Goal: Information Seeking & Learning: Stay updated

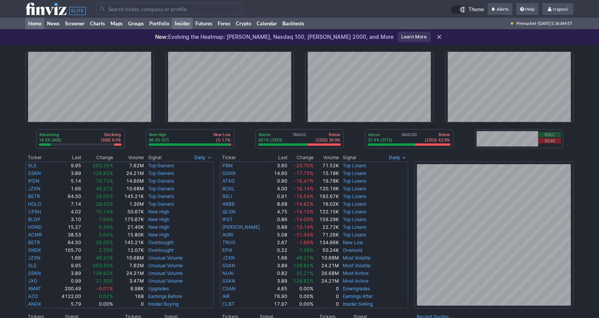
click at [173, 25] on link "Insider" at bounding box center [182, 24] width 21 height 12
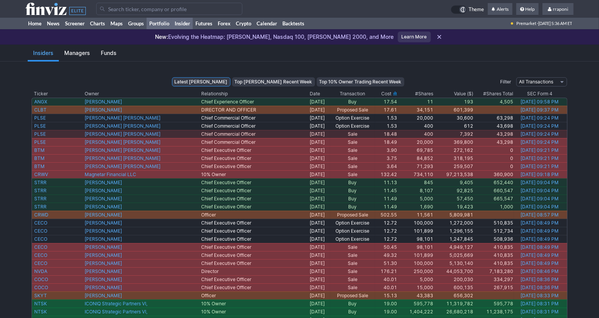
click at [172, 25] on link "Portfolio" at bounding box center [159, 24] width 25 height 12
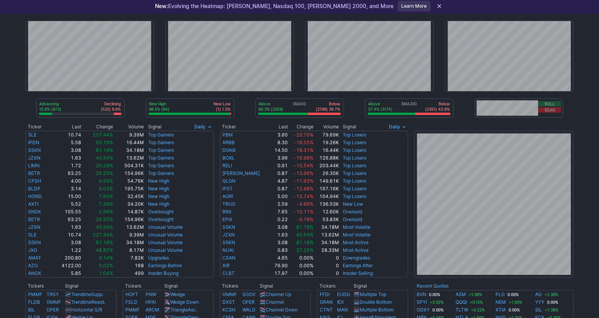
scroll to position [62, 0]
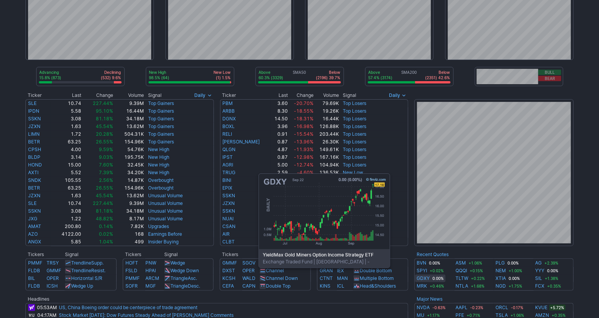
click at [423, 279] on link "GDXY" at bounding box center [423, 279] width 13 height 8
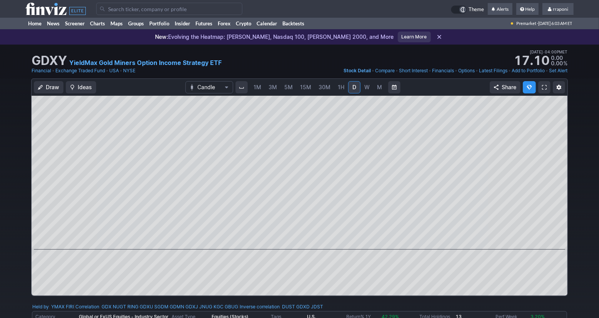
click at [371, 89] on link "W" at bounding box center [367, 87] width 12 height 12
click at [380, 89] on span "M" at bounding box center [379, 87] width 5 height 7
click at [368, 88] on link "W" at bounding box center [367, 87] width 12 height 12
click at [37, 27] on link "Home" at bounding box center [34, 24] width 19 height 12
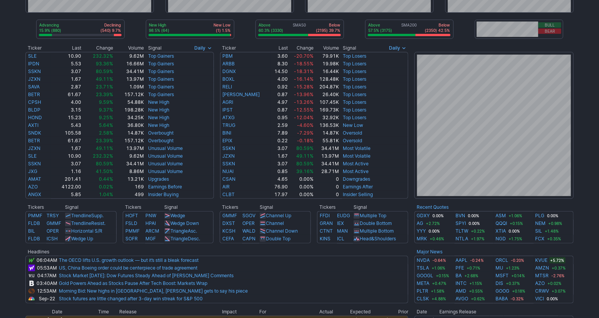
scroll to position [123, 0]
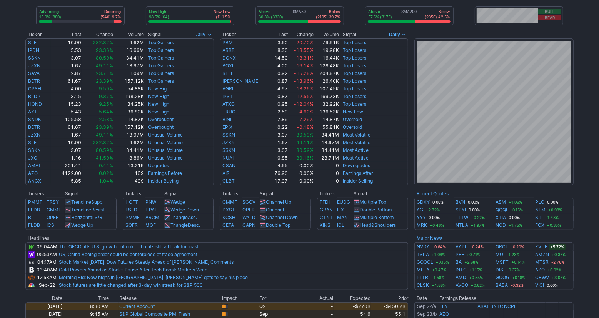
click at [586, 244] on div "Advancing 15.9% (880) Declining (540) 9.7% New High 98.5% (64) New Low (1) 1.5%…" at bounding box center [299, 204] width 599 height 564
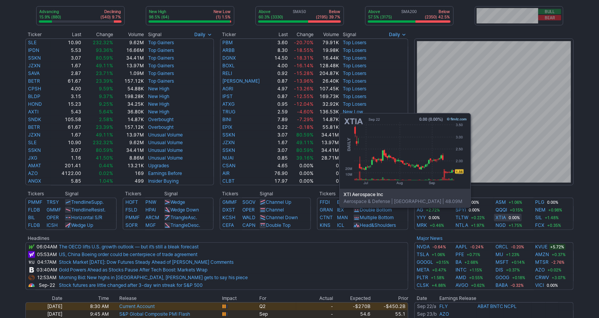
click at [504, 218] on link "XTIA" at bounding box center [500, 218] width 10 height 8
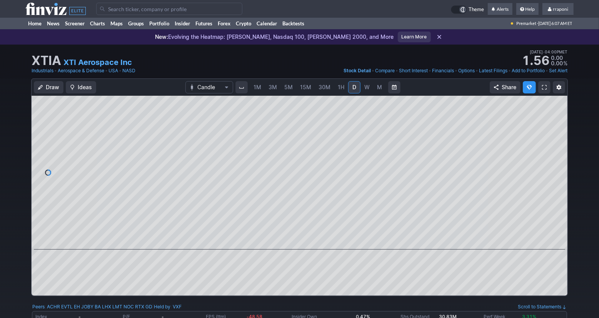
click at [163, 30] on div "New: Evolving the Heatmap: Dow Jones, Nasdaq 100, Russell 2000, and More Learn …" at bounding box center [299, 36] width 599 height 15
click at [163, 26] on link "Portfolio" at bounding box center [159, 24] width 25 height 12
